Goal: Navigation & Orientation: Find specific page/section

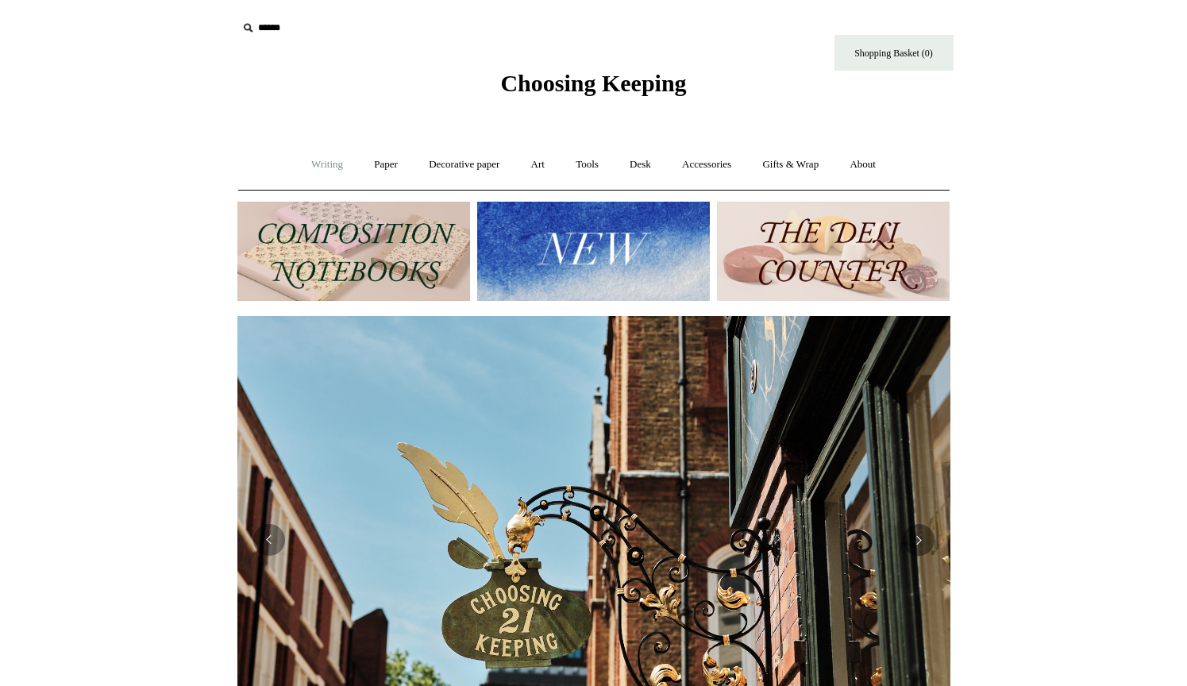
click at [315, 165] on link "Writing +" at bounding box center [327, 165] width 60 height 42
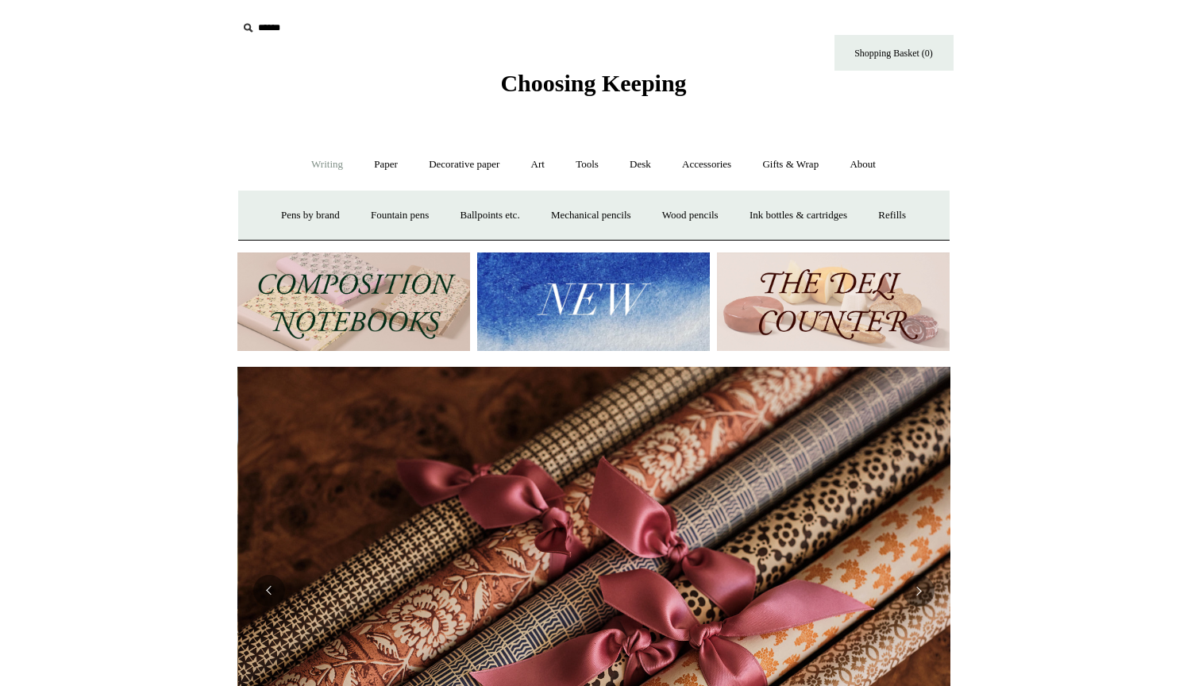
scroll to position [0, 1426]
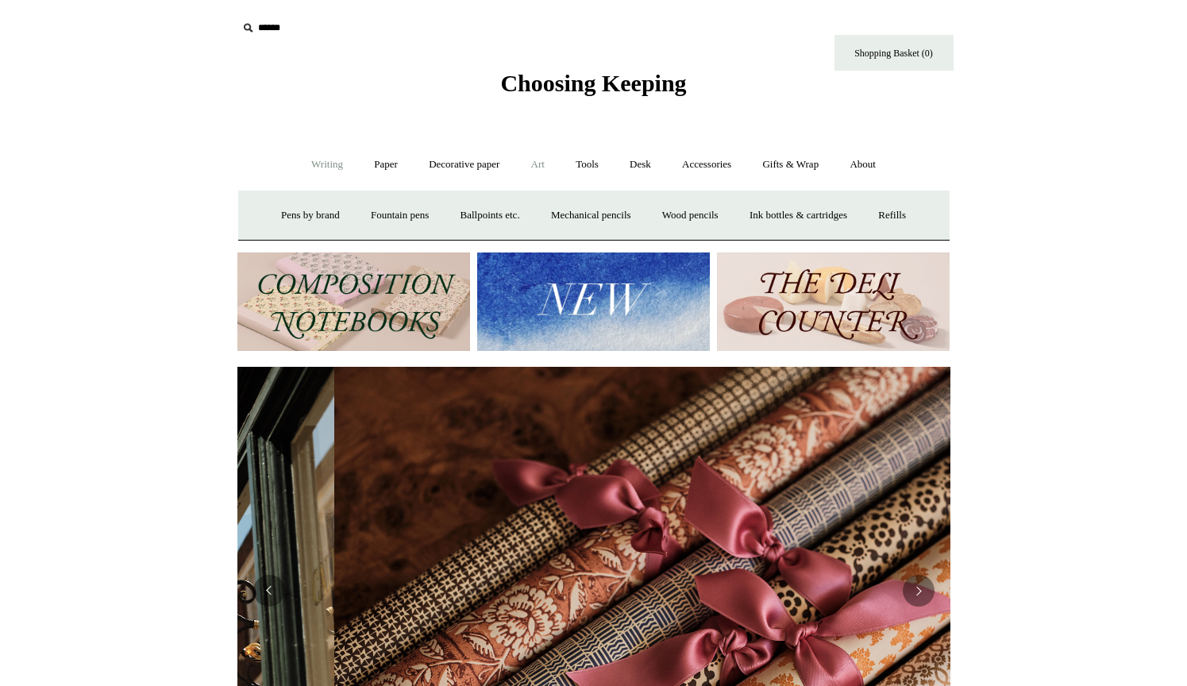
click at [533, 172] on link "Art +" at bounding box center [538, 165] width 42 height 42
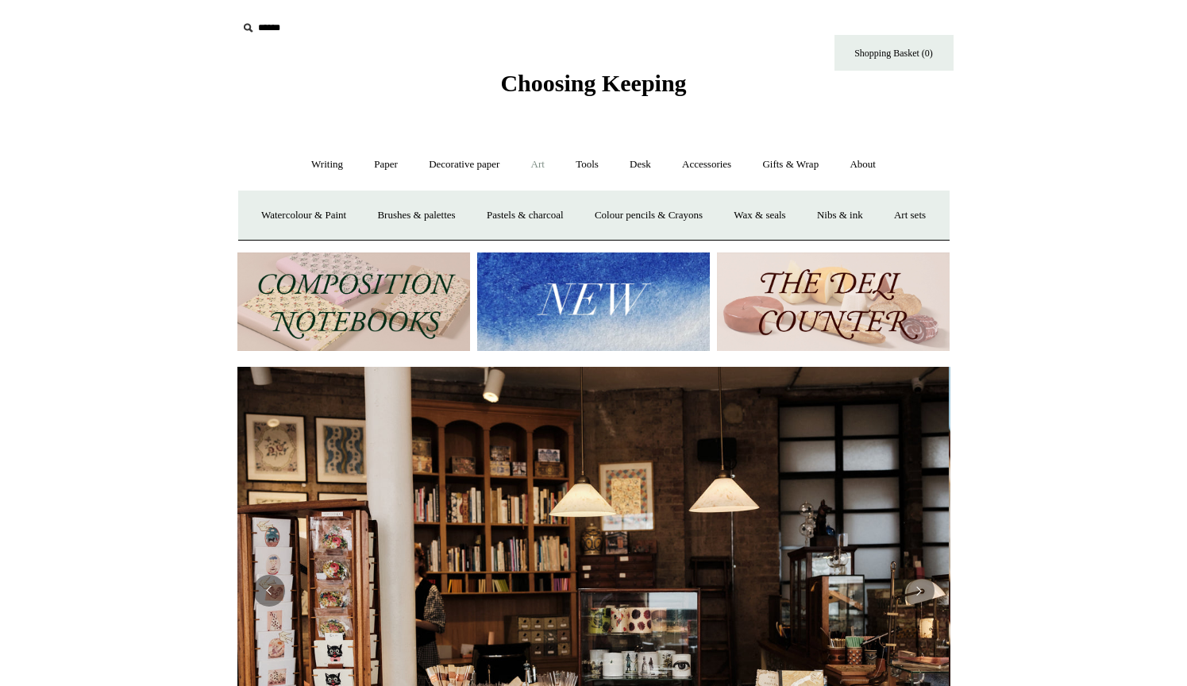
scroll to position [0, 0]
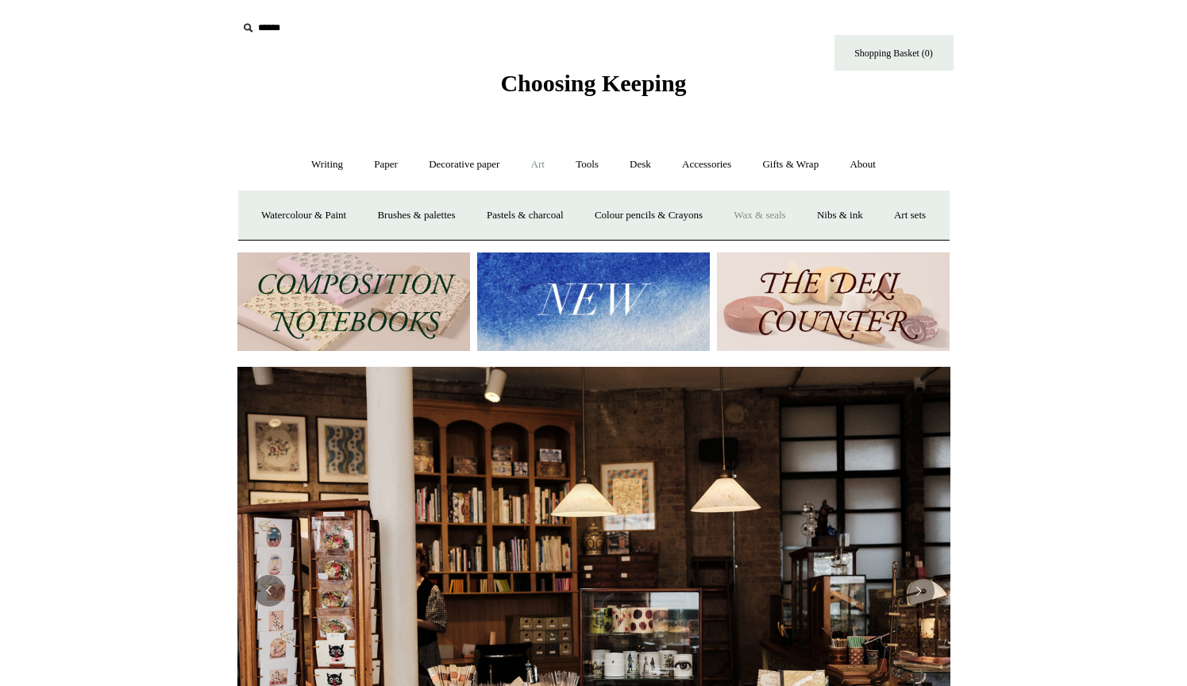
click at [796, 214] on link "Wax & seals" at bounding box center [760, 216] width 80 height 42
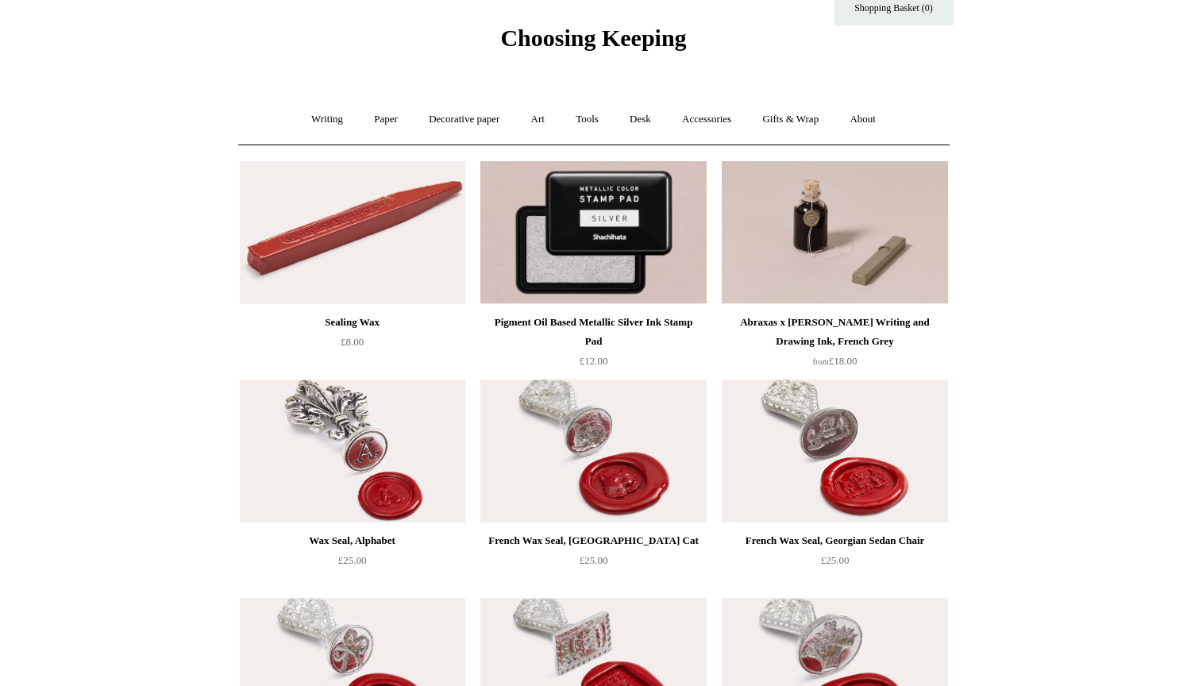
scroll to position [33, 0]
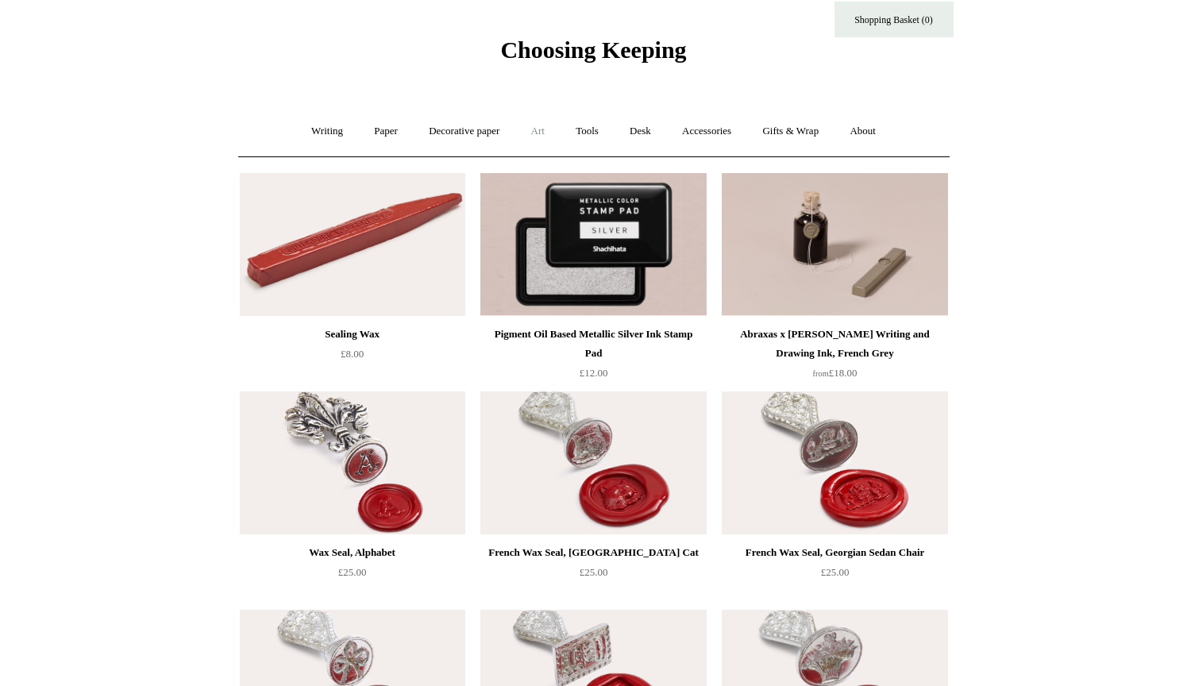
click at [533, 135] on link "Art +" at bounding box center [538, 131] width 42 height 42
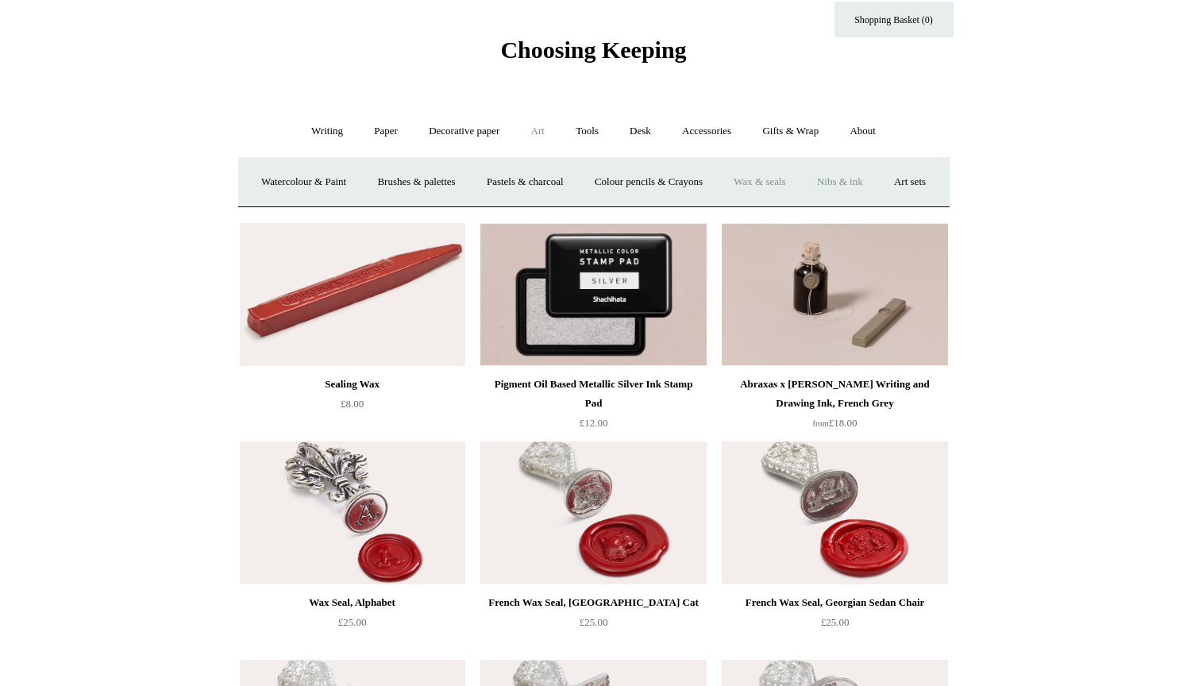
click at [878, 183] on link "Nibs & ink" at bounding box center [840, 182] width 75 height 42
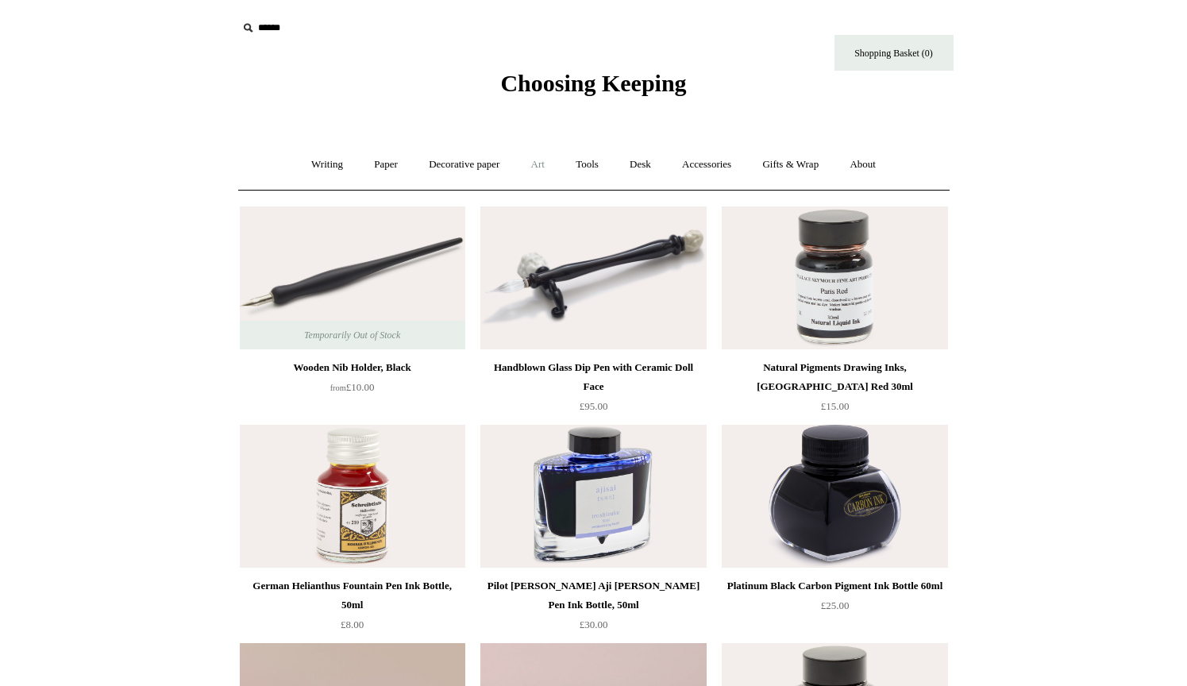
click at [542, 166] on link "Art +" at bounding box center [538, 165] width 42 height 42
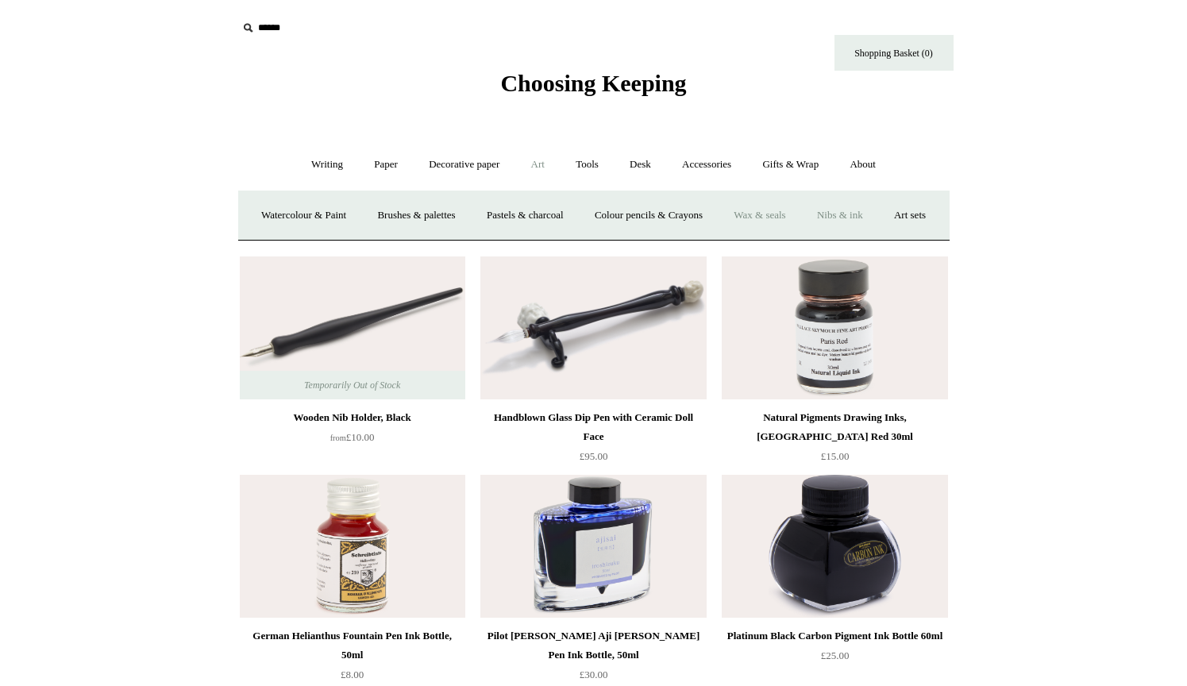
click at [800, 218] on link "Wax & seals" at bounding box center [760, 216] width 80 height 42
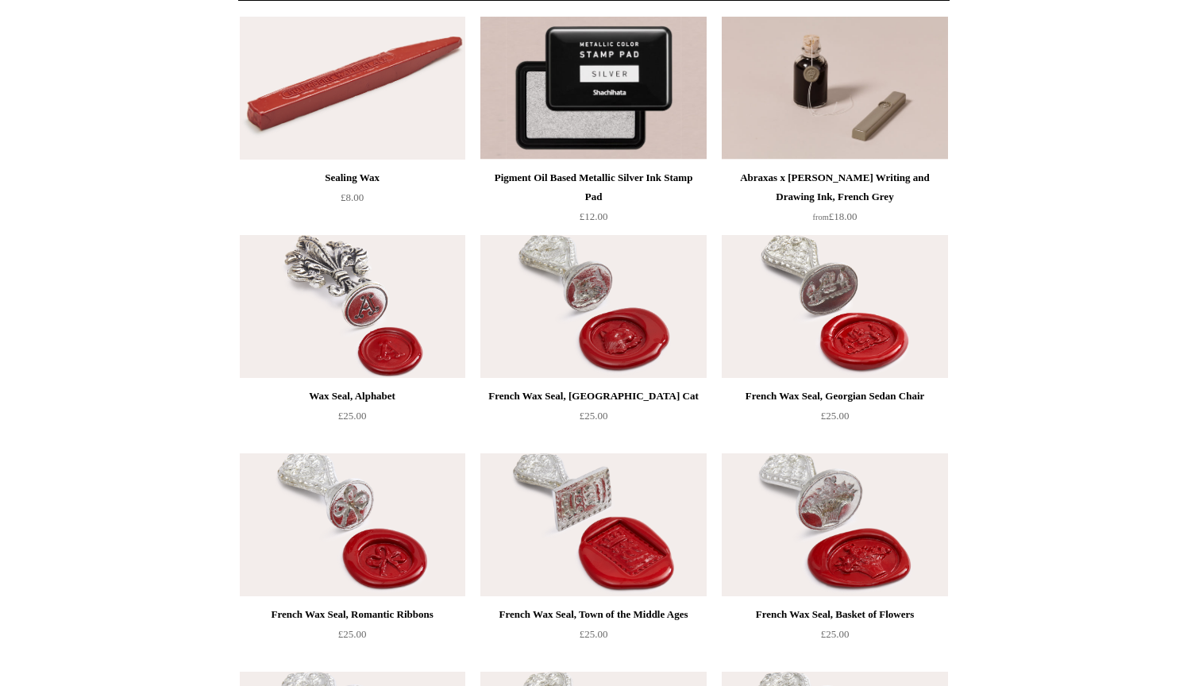
scroll to position [204, 0]
